Goal: Task Accomplishment & Management: Manage account settings

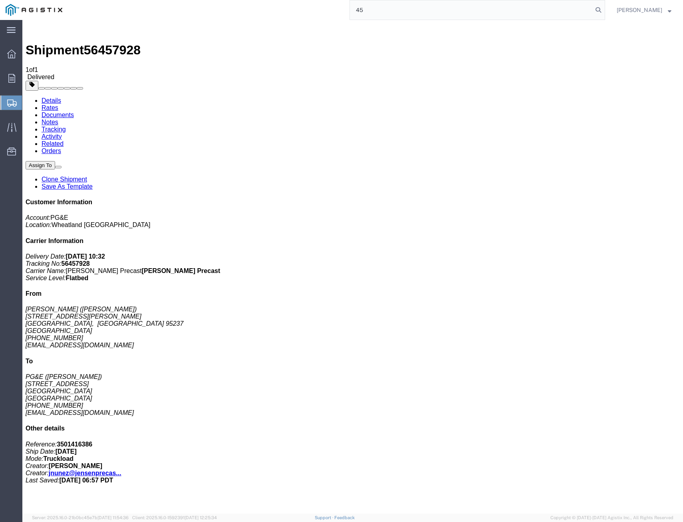
type input "4"
type input "56441555"
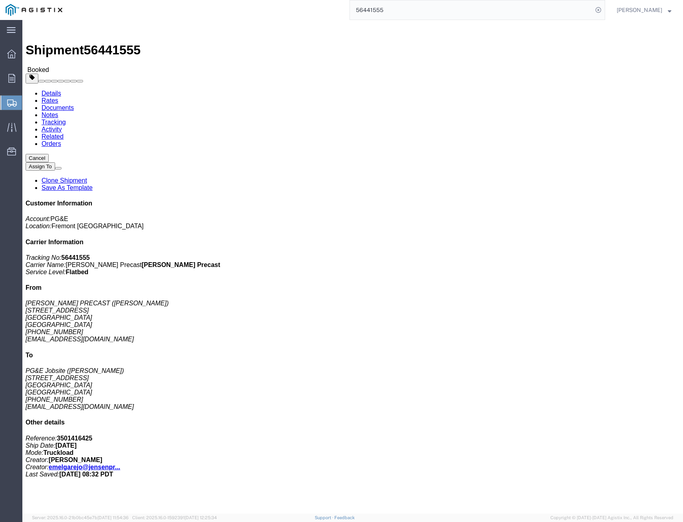
click link "Tracking"
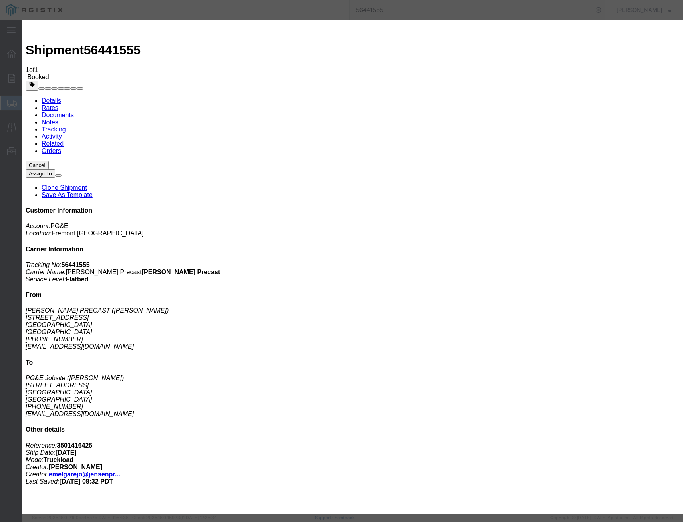
drag, startPoint x: 236, startPoint y: 161, endPoint x: 249, endPoint y: 133, distance: 30.9
type input "[DATE]"
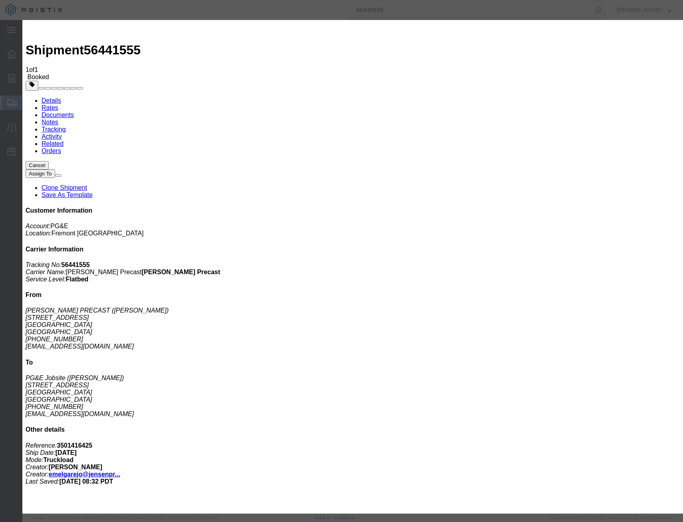
select select "DELIVRED"
